Goal: Entertainment & Leisure: Consume media (video, audio)

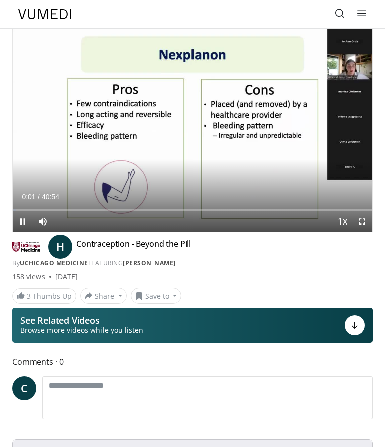
click at [36, 42] on div "10 seconds Tap to unmute" at bounding box center [193, 130] width 360 height 202
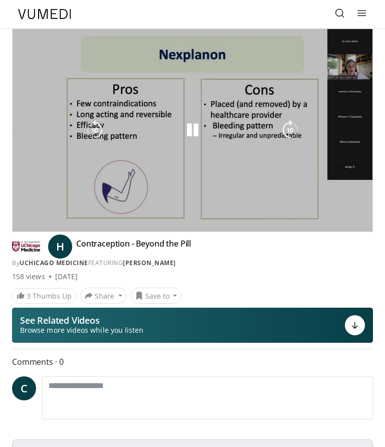
click at [49, 185] on div "10 seconds Tap to unmute" at bounding box center [193, 130] width 360 height 202
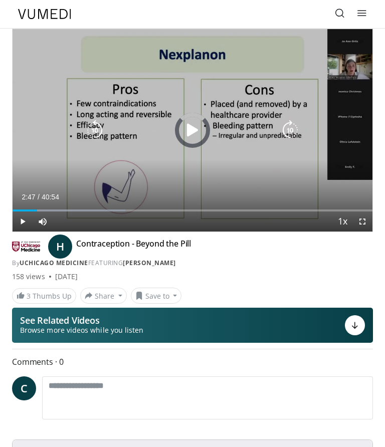
click at [26, 210] on div "Progress Bar" at bounding box center [25, 210] width 25 height 2
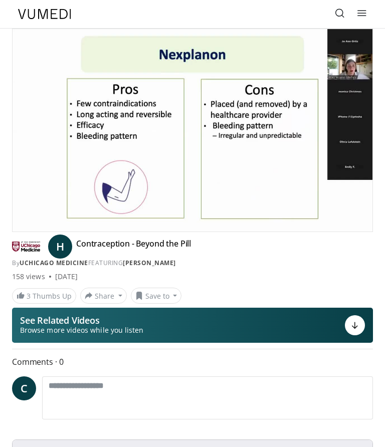
click at [198, 229] on div "Progress Bar" at bounding box center [118, 230] width 210 height 2
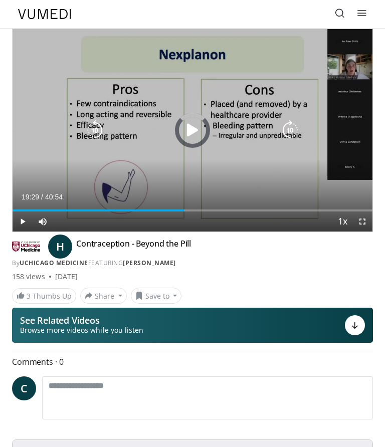
click at [185, 210] on div "Loaded : 47.97%" at bounding box center [193, 210] width 360 height 2
click at [187, 209] on div "Progress Bar" at bounding box center [204, 210] width 41 height 2
click at [198, 210] on div "Progress Bar" at bounding box center [220, 210] width 72 height 2
click at [207, 211] on div "Progress Bar" at bounding box center [247, 210] width 106 height 2
click at [208, 210] on div "Progress Bar" at bounding box center [111, 210] width 196 height 2
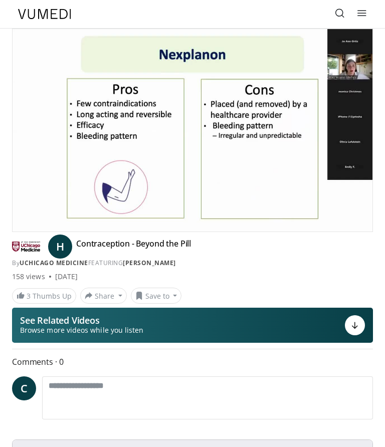
click at [169, 229] on div "Progress Bar" at bounding box center [135, 230] width 244 height 2
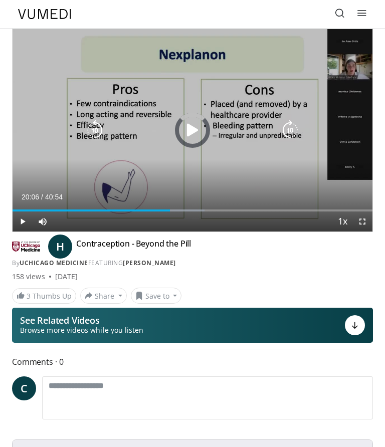
click at [170, 210] on div "Progress Bar" at bounding box center [91, 210] width 157 height 2
click at [213, 209] on div "Progress Bar" at bounding box center [199, 210] width 63 height 2
click at [229, 210] on div "Progress Bar" at bounding box center [215, 210] width 95 height 2
click at [247, 205] on div "Loaded : 81.06%" at bounding box center [193, 207] width 360 height 10
click at [305, 210] on div "Progress Bar" at bounding box center [159, 210] width 293 height 2
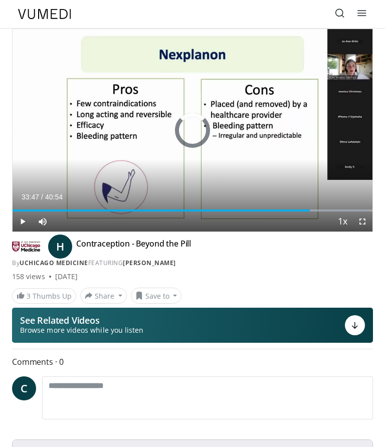
click at [311, 209] on div "Progress Bar" at bounding box center [318, 210] width 104 height 2
click at [309, 191] on div "10 seconds Tap to unmute" at bounding box center [193, 130] width 360 height 202
